Goal: Task Accomplishment & Management: Use online tool/utility

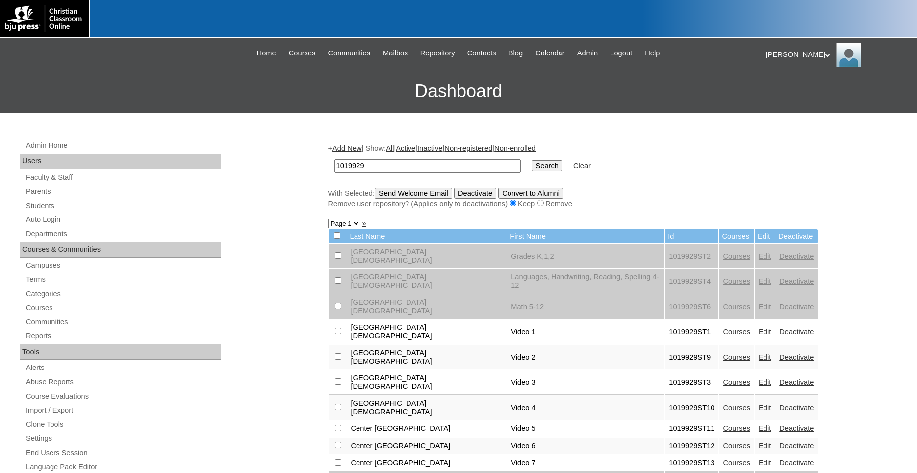
click at [456, 167] on input "1019929" at bounding box center [427, 165] width 187 height 13
drag, startPoint x: 456, startPoint y: 167, endPoint x: 301, endPoint y: 167, distance: 155.0
click at [334, 168] on input "1019929" at bounding box center [427, 165] width 187 height 13
type input "783856"
click at [532, 160] on input "Search" at bounding box center [547, 165] width 31 height 11
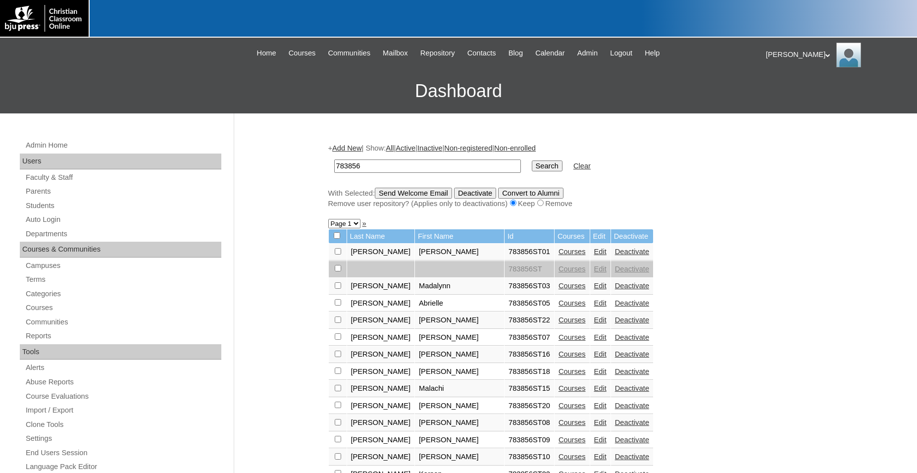
click at [558, 290] on link "Courses" at bounding box center [571, 286] width 27 height 8
click at [558, 307] on link "Courses" at bounding box center [571, 303] width 27 height 8
click at [52, 220] on link "Auto Login" at bounding box center [123, 219] width 197 height 12
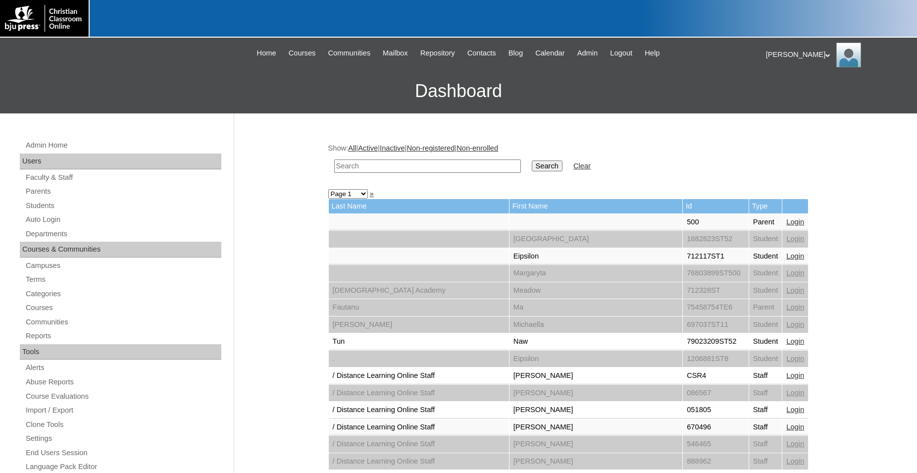
click at [374, 163] on input "text" at bounding box center [427, 165] width 187 height 13
type input "783856"
click at [532, 160] on input "Search" at bounding box center [547, 165] width 31 height 11
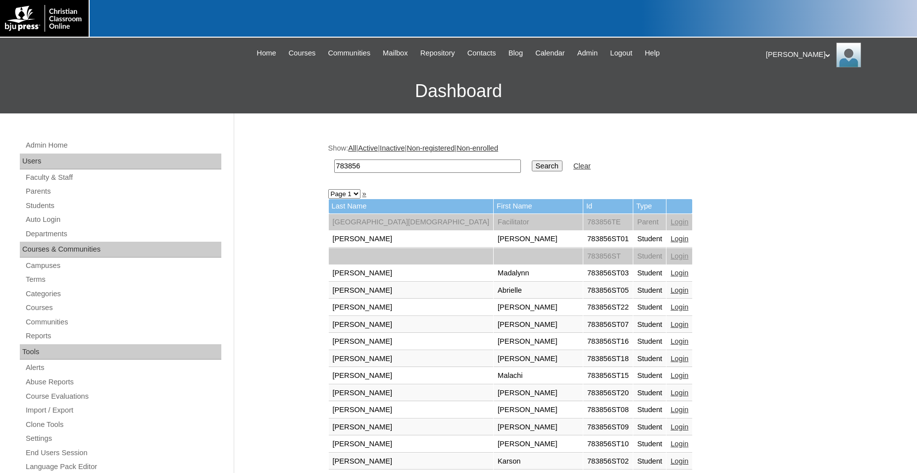
click at [670, 291] on link "Login" at bounding box center [679, 290] width 18 height 8
